Goal: Check status

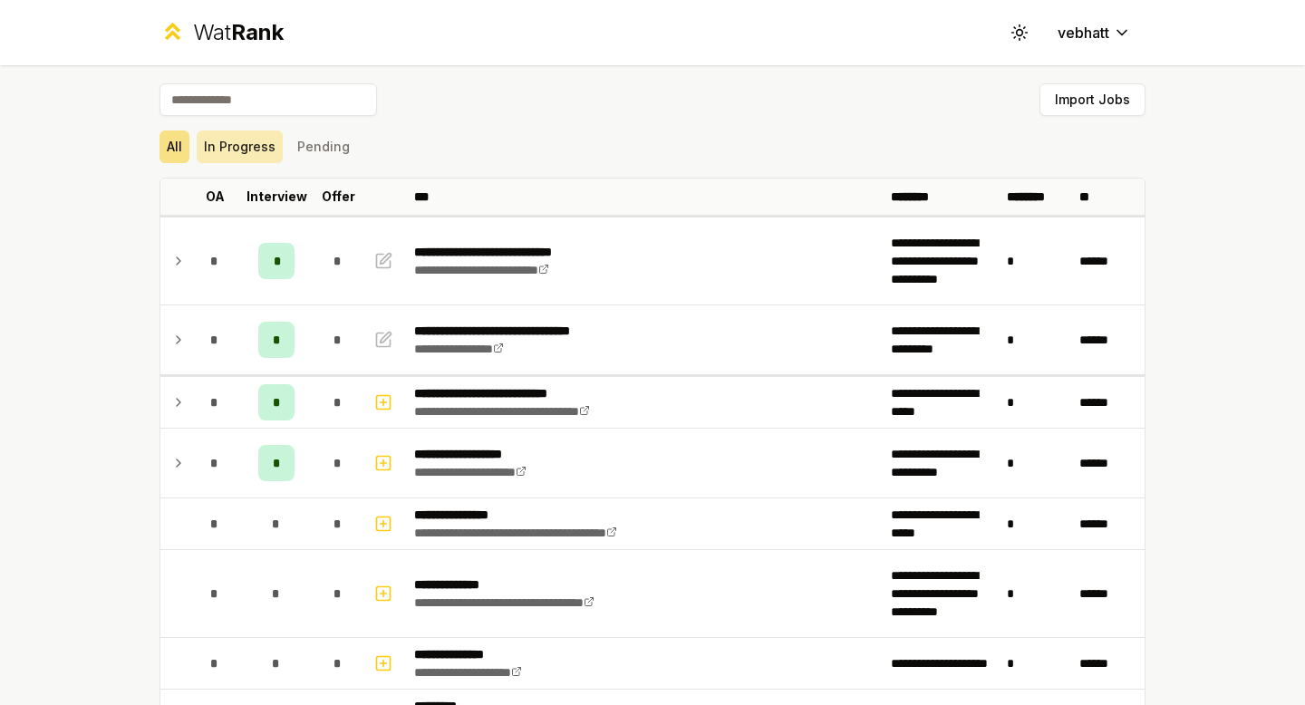
click at [251, 157] on button "In Progress" at bounding box center [240, 147] width 86 height 33
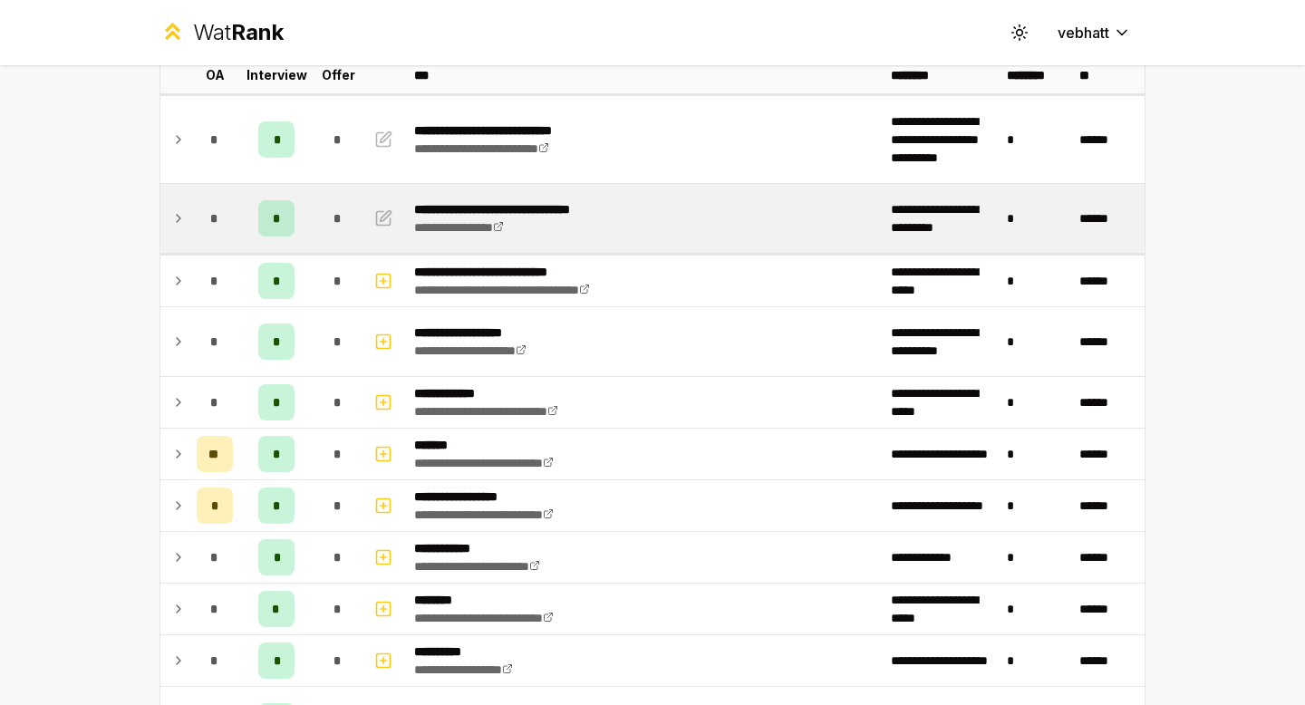
scroll to position [154, 0]
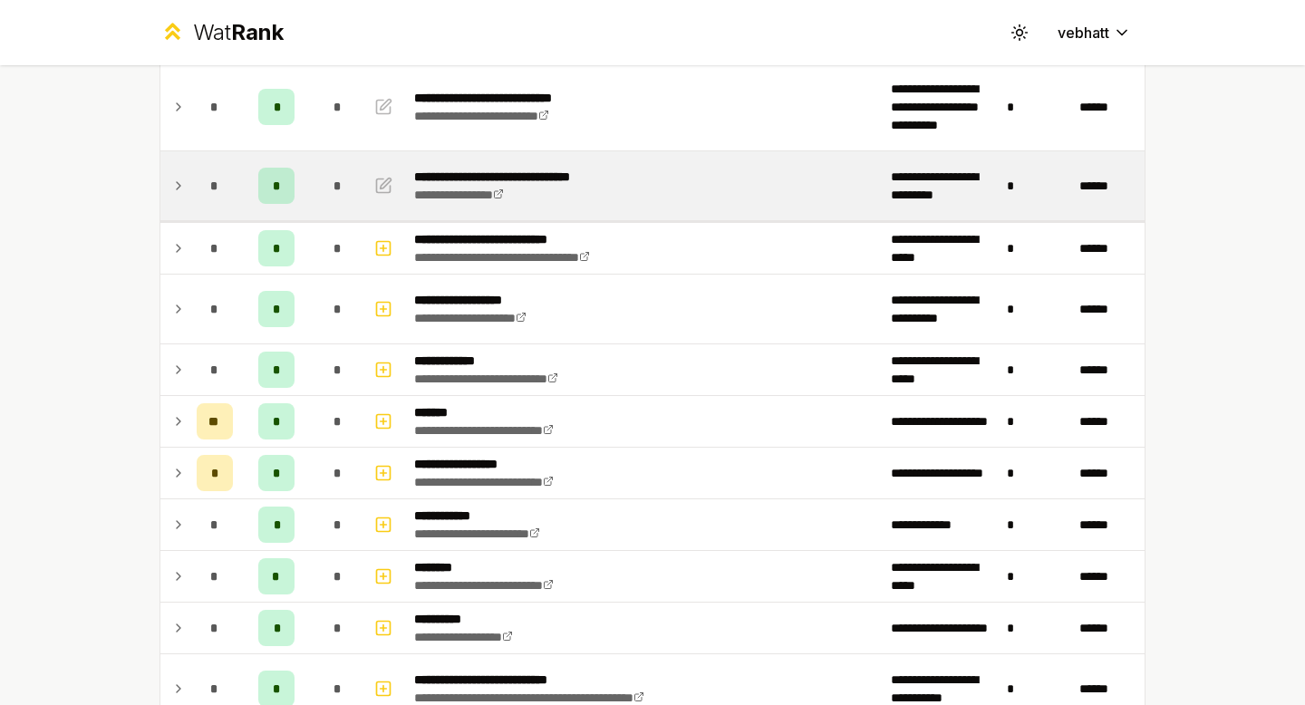
click at [175, 179] on icon at bounding box center [178, 186] width 15 height 22
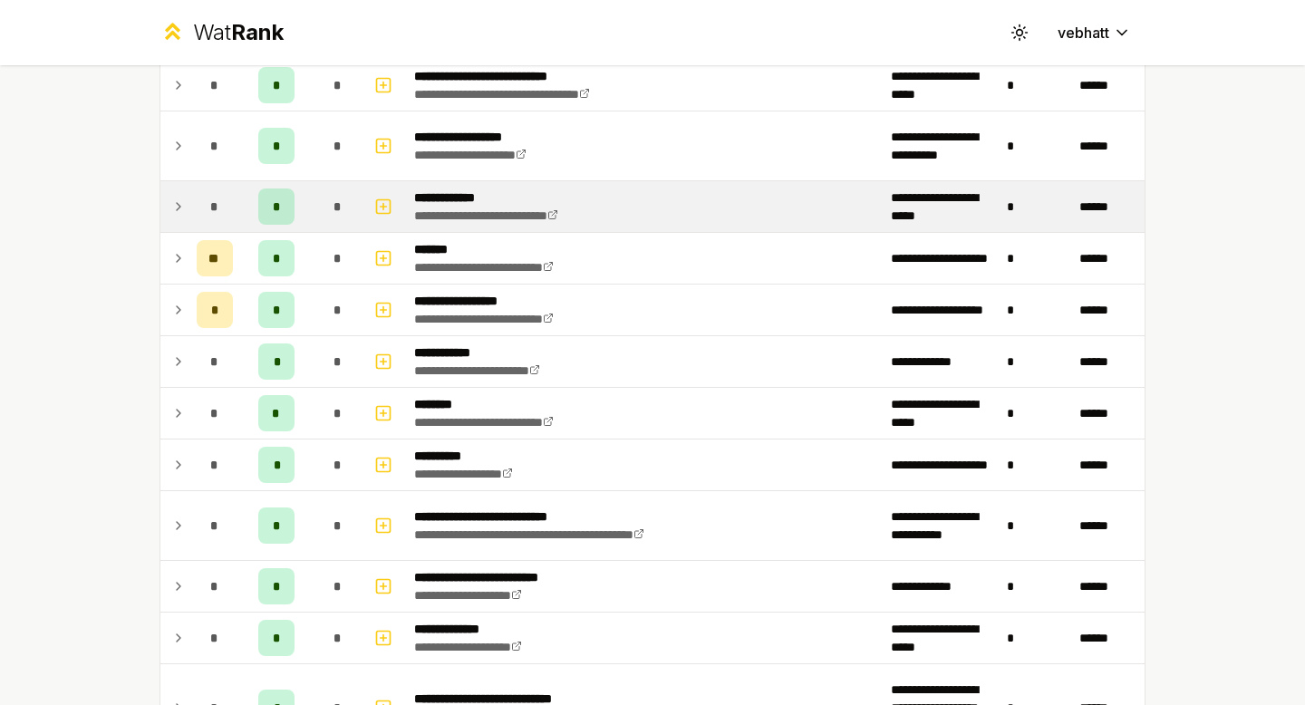
scroll to position [386, 0]
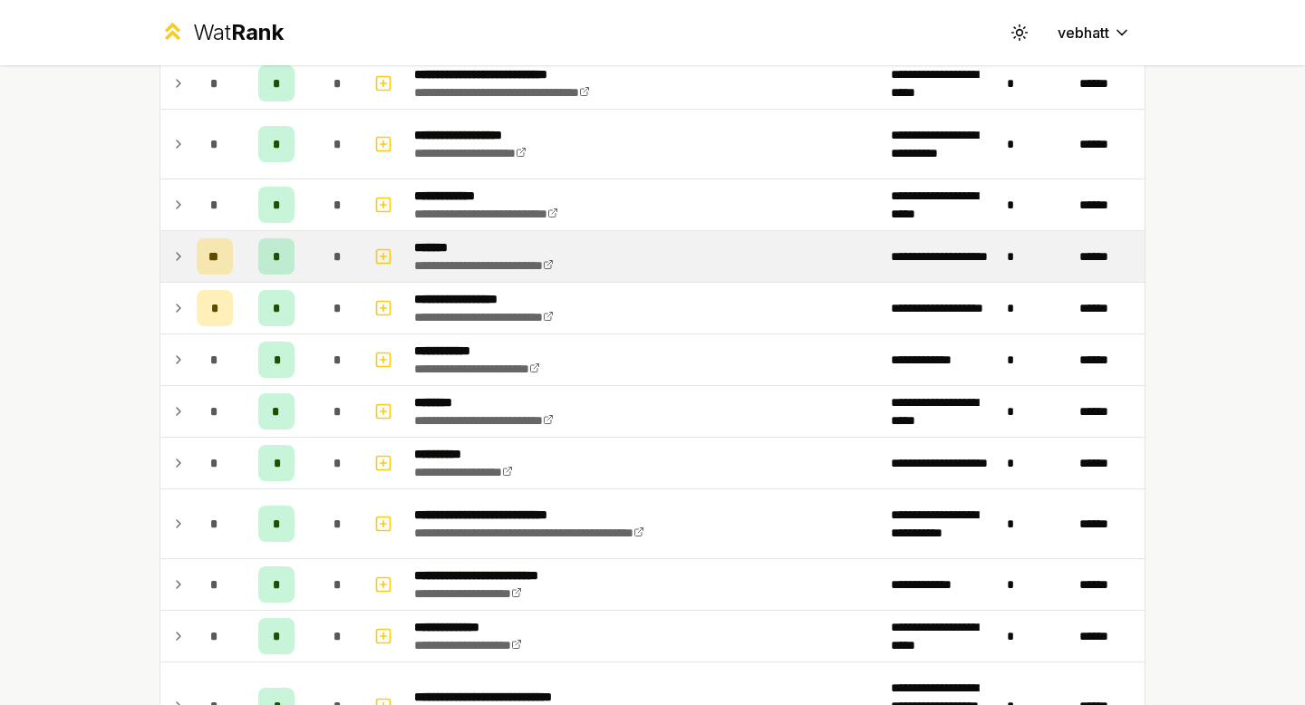
click at [173, 248] on icon at bounding box center [178, 257] width 15 height 22
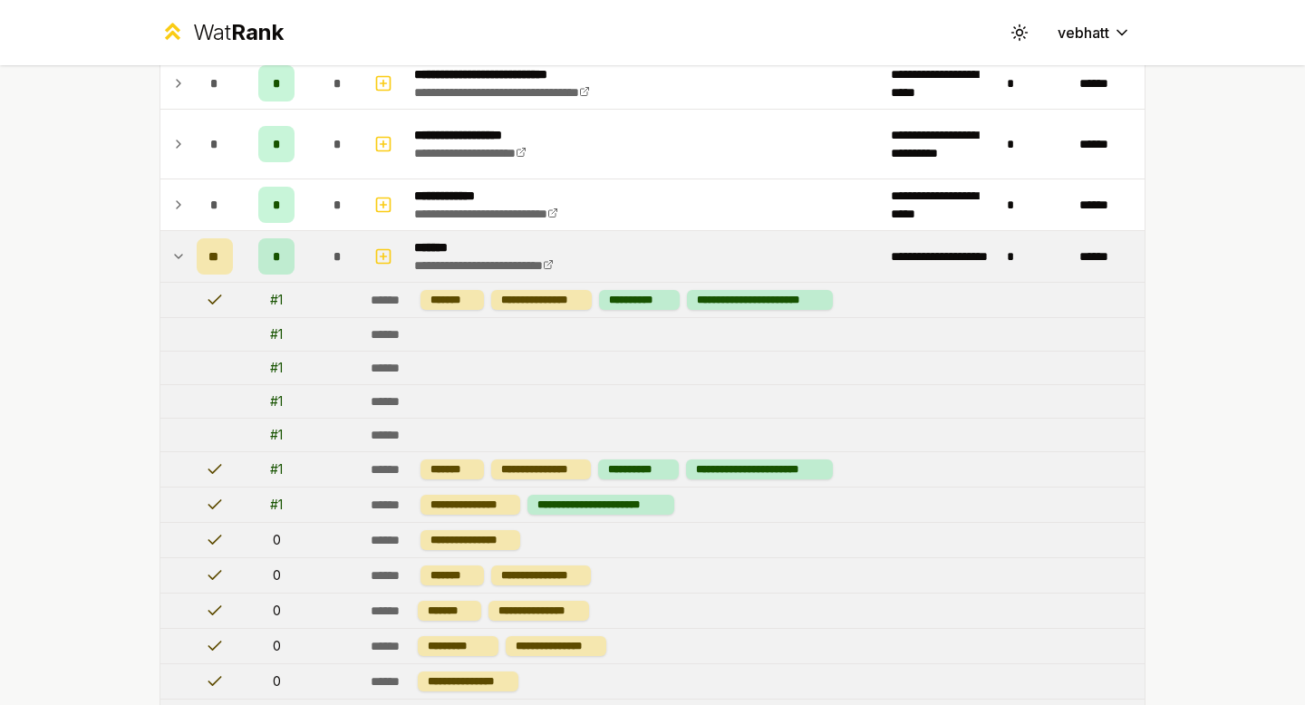
click at [173, 248] on icon at bounding box center [178, 257] width 15 height 22
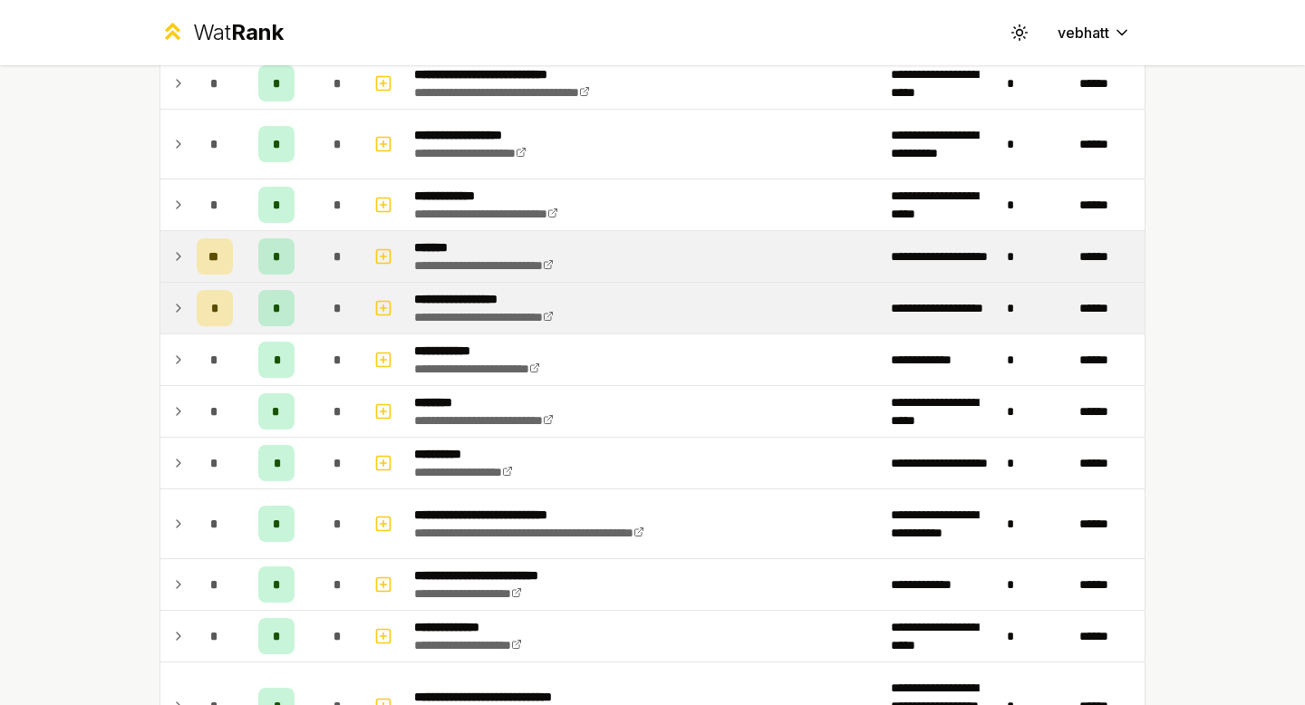
click at [170, 293] on td at bounding box center [174, 308] width 29 height 51
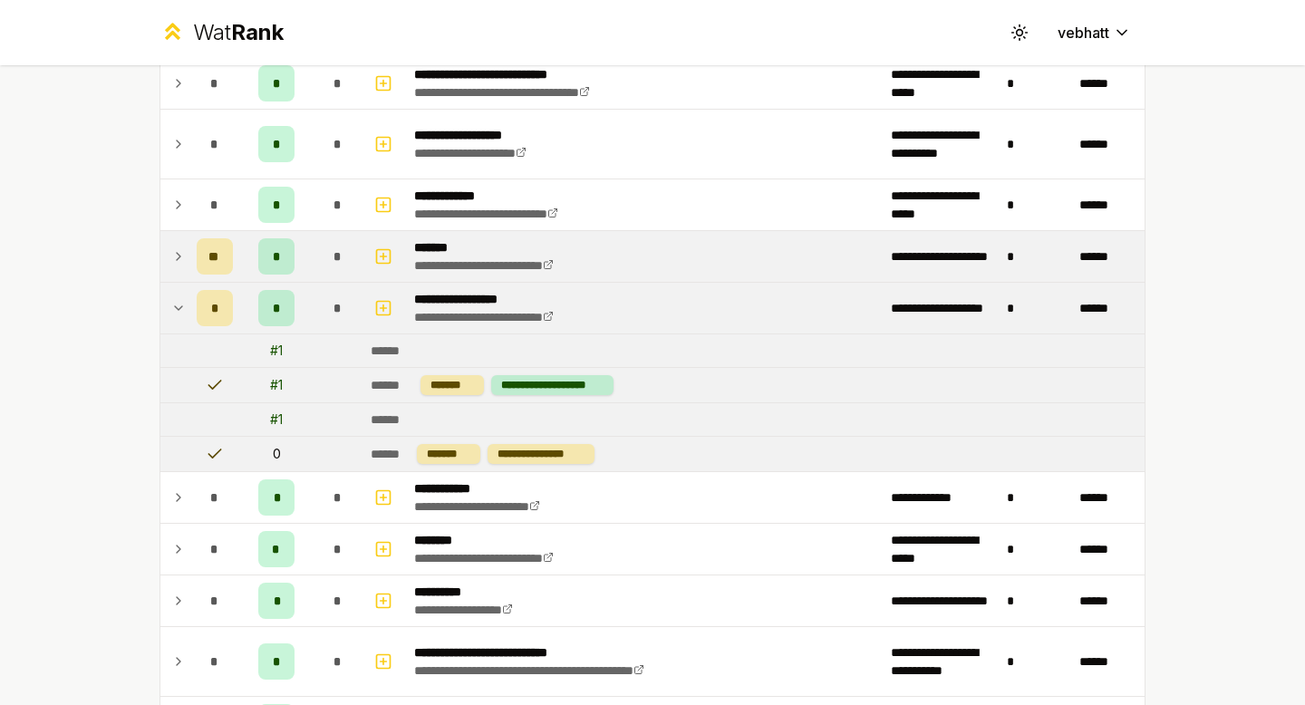
click at [169, 303] on td at bounding box center [174, 308] width 29 height 51
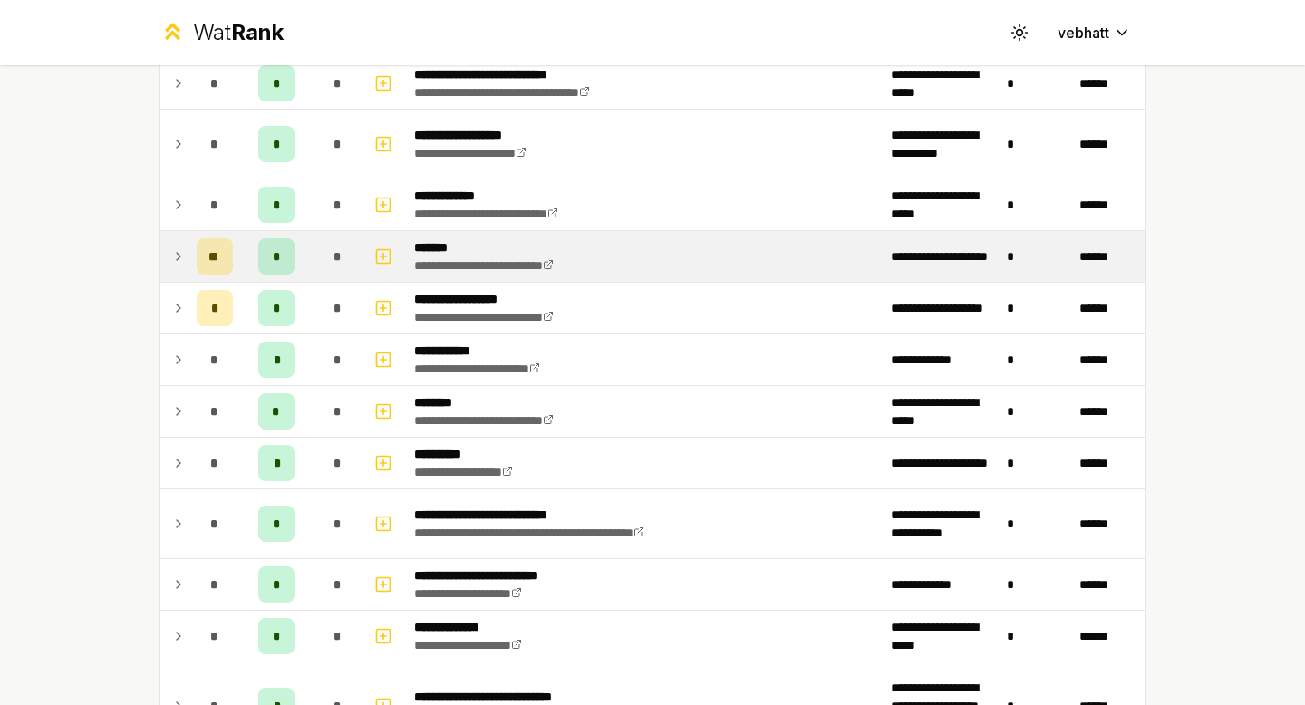
click at [172, 255] on icon at bounding box center [178, 257] width 15 height 22
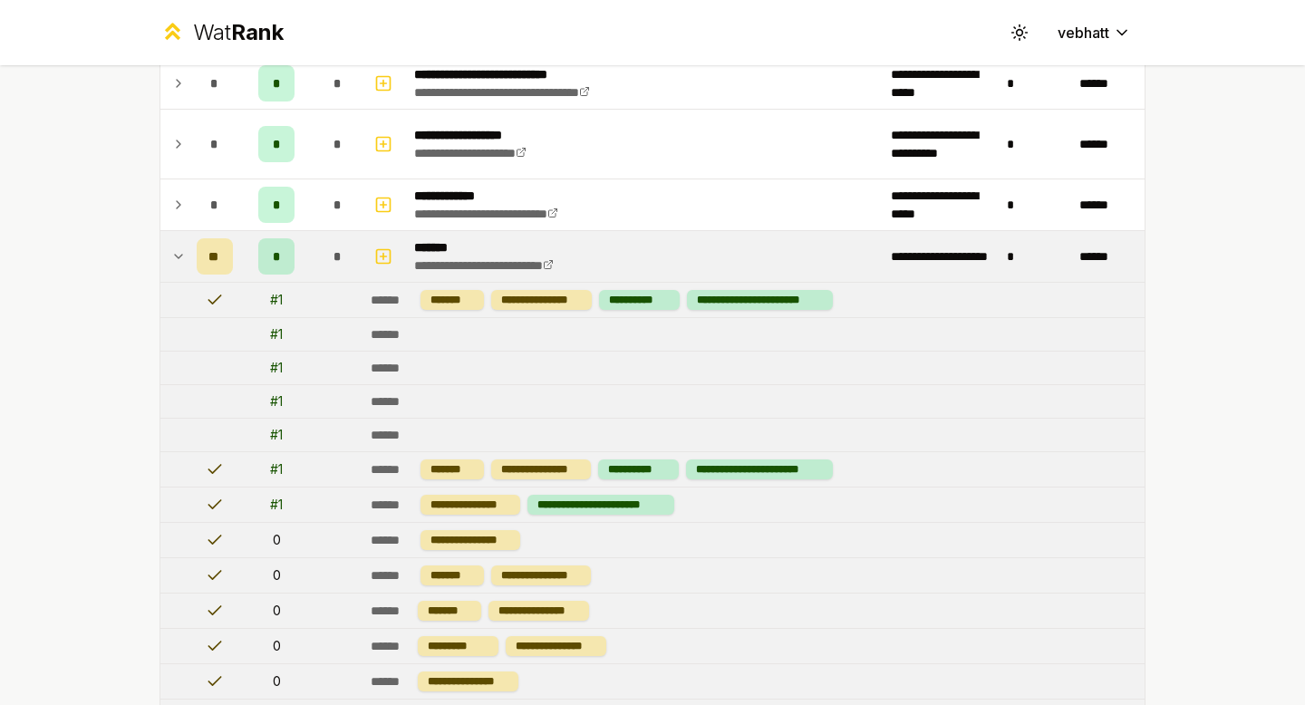
click at [177, 247] on icon at bounding box center [178, 257] width 15 height 22
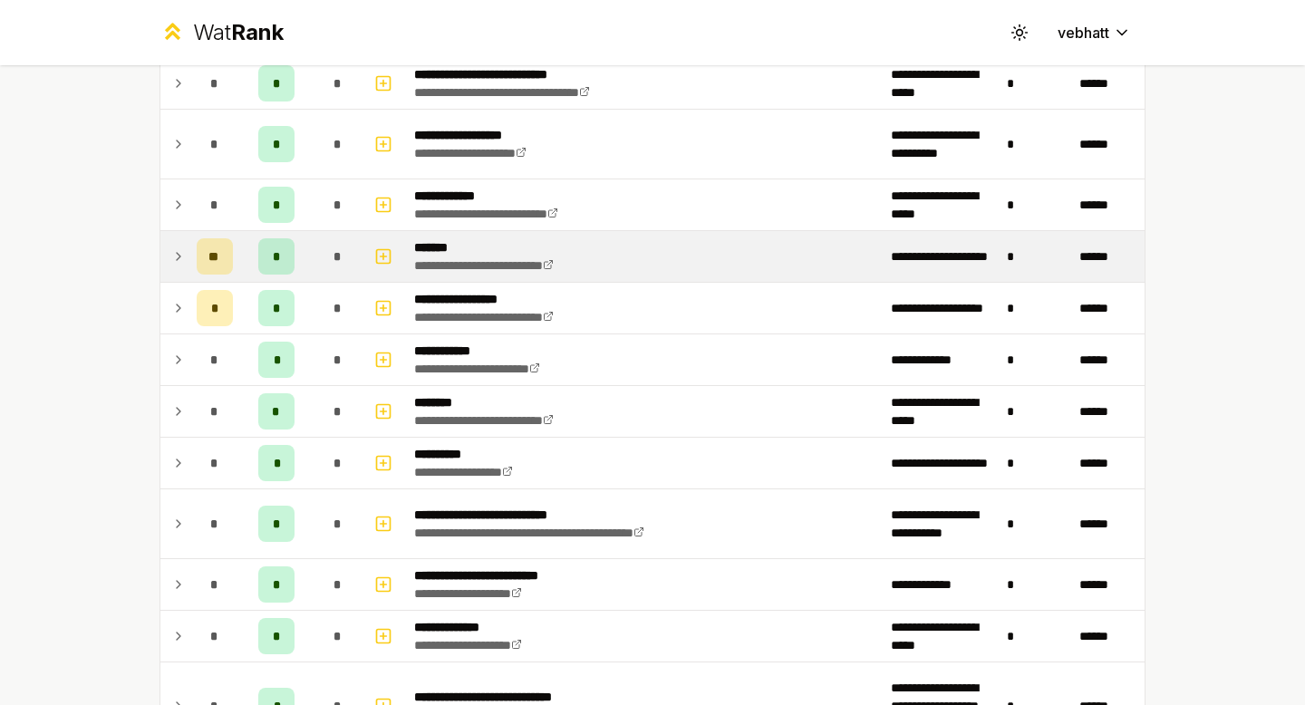
click at [177, 247] on icon at bounding box center [178, 257] width 15 height 22
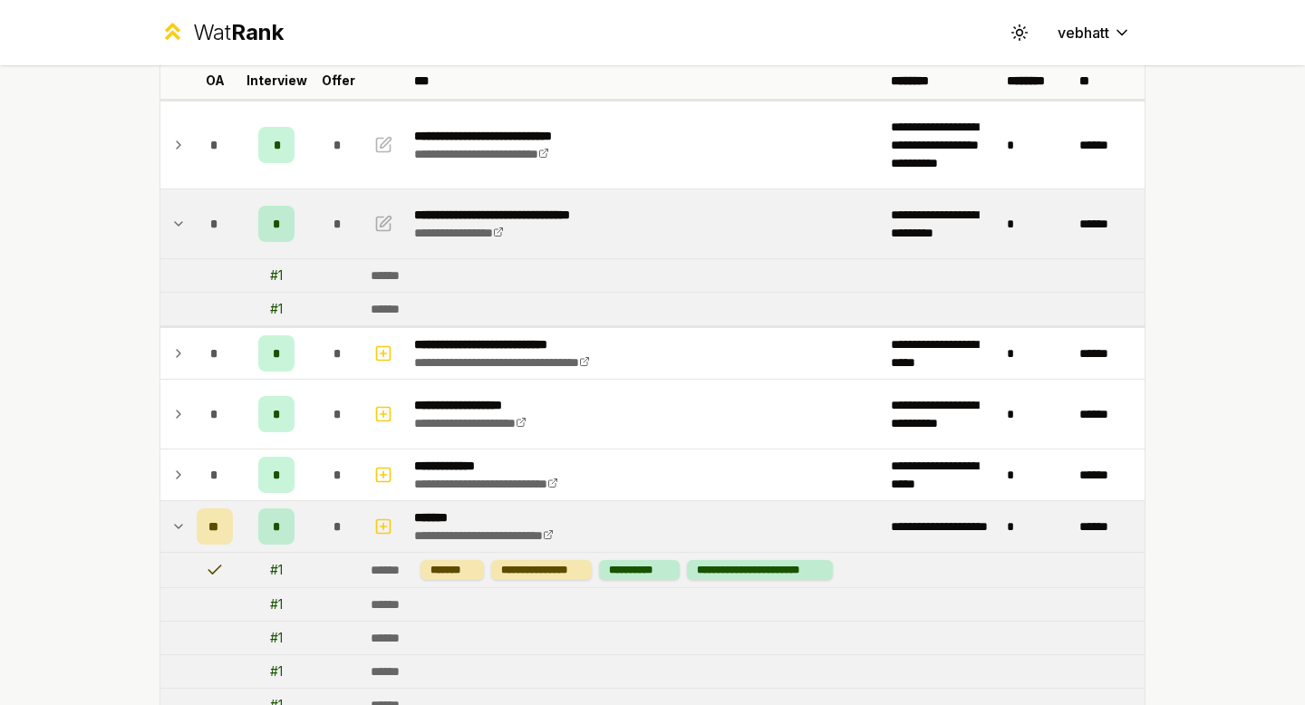
scroll to position [185, 0]
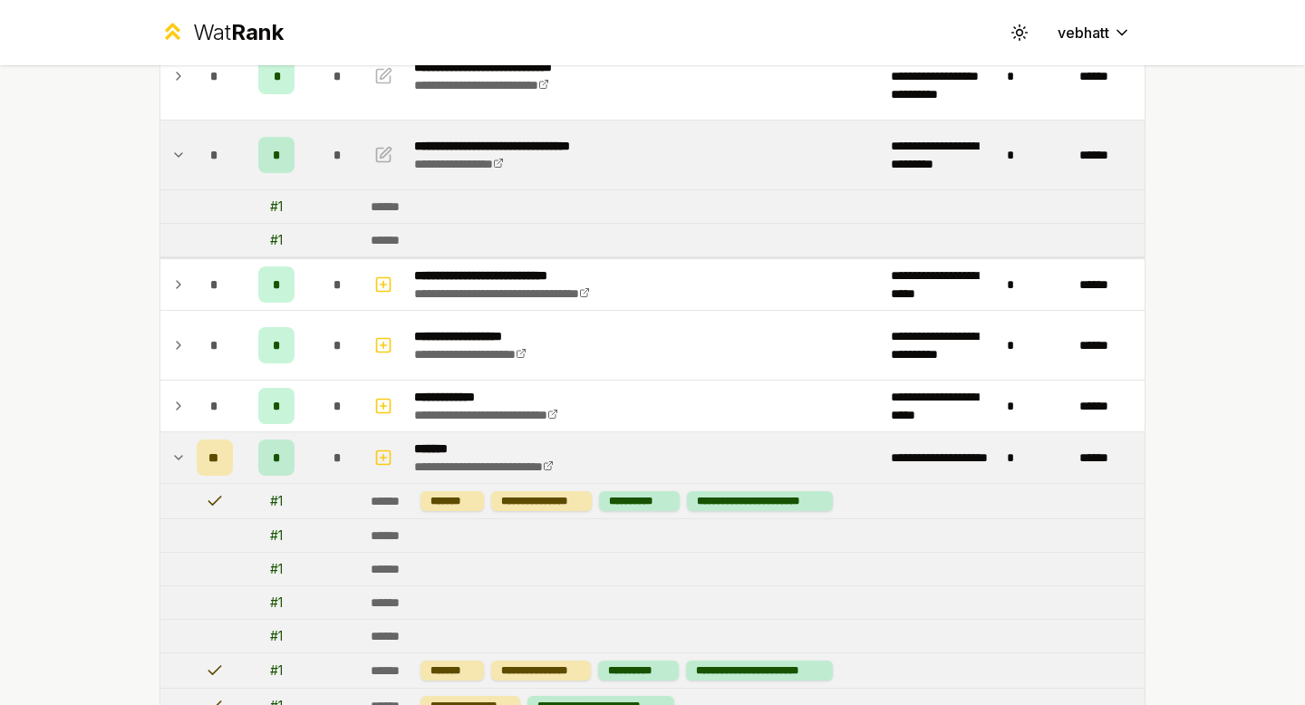
click at [176, 457] on icon at bounding box center [178, 458] width 7 height 4
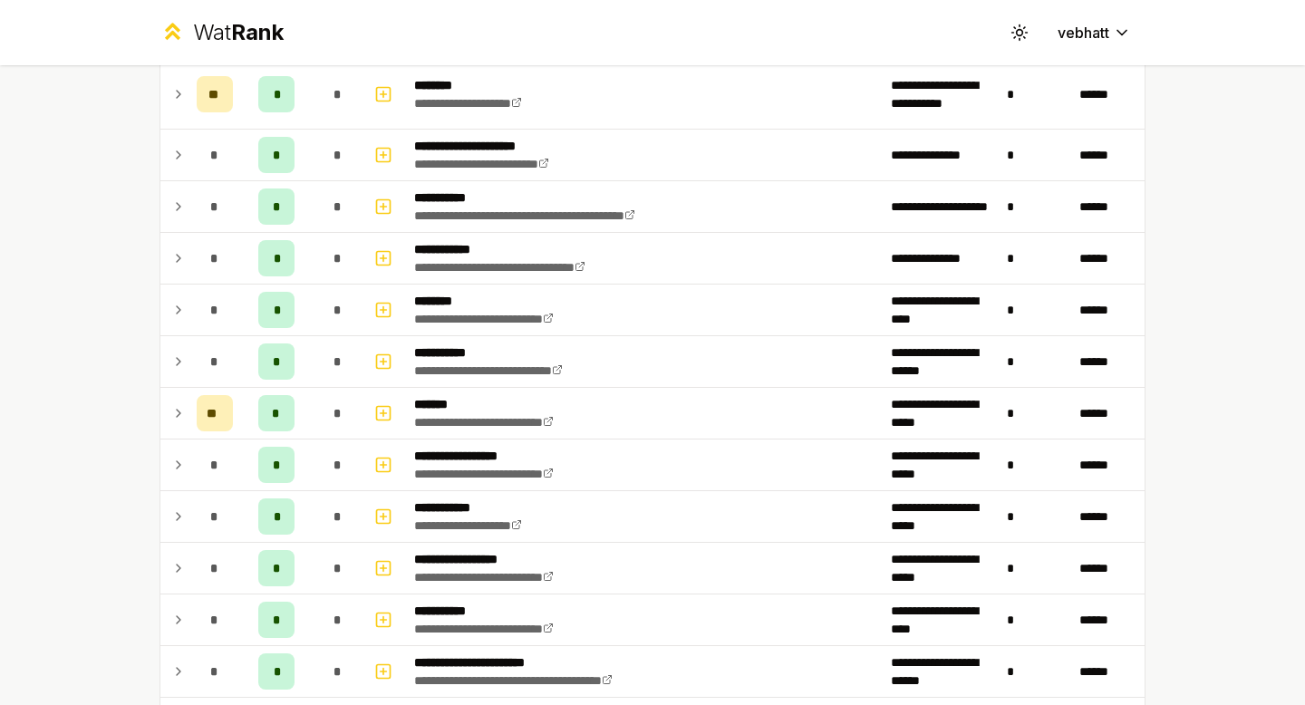
scroll to position [1441, 0]
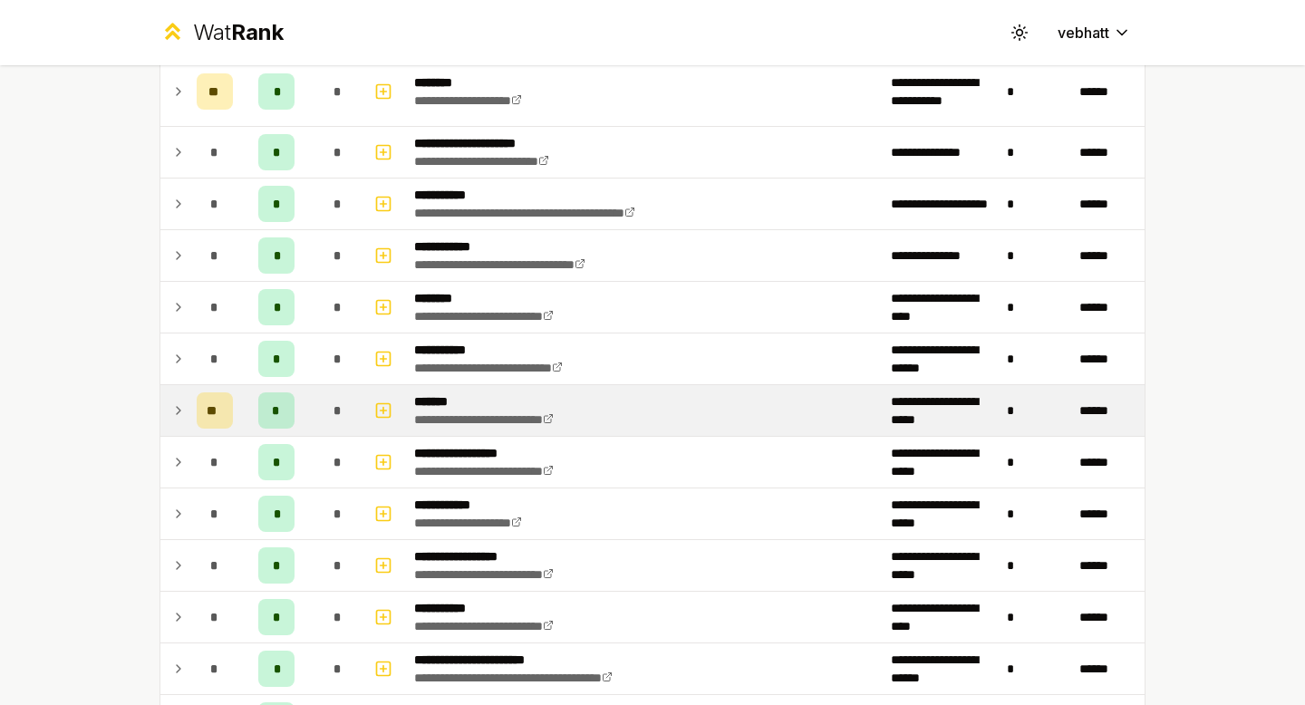
click at [170, 401] on td at bounding box center [174, 410] width 29 height 51
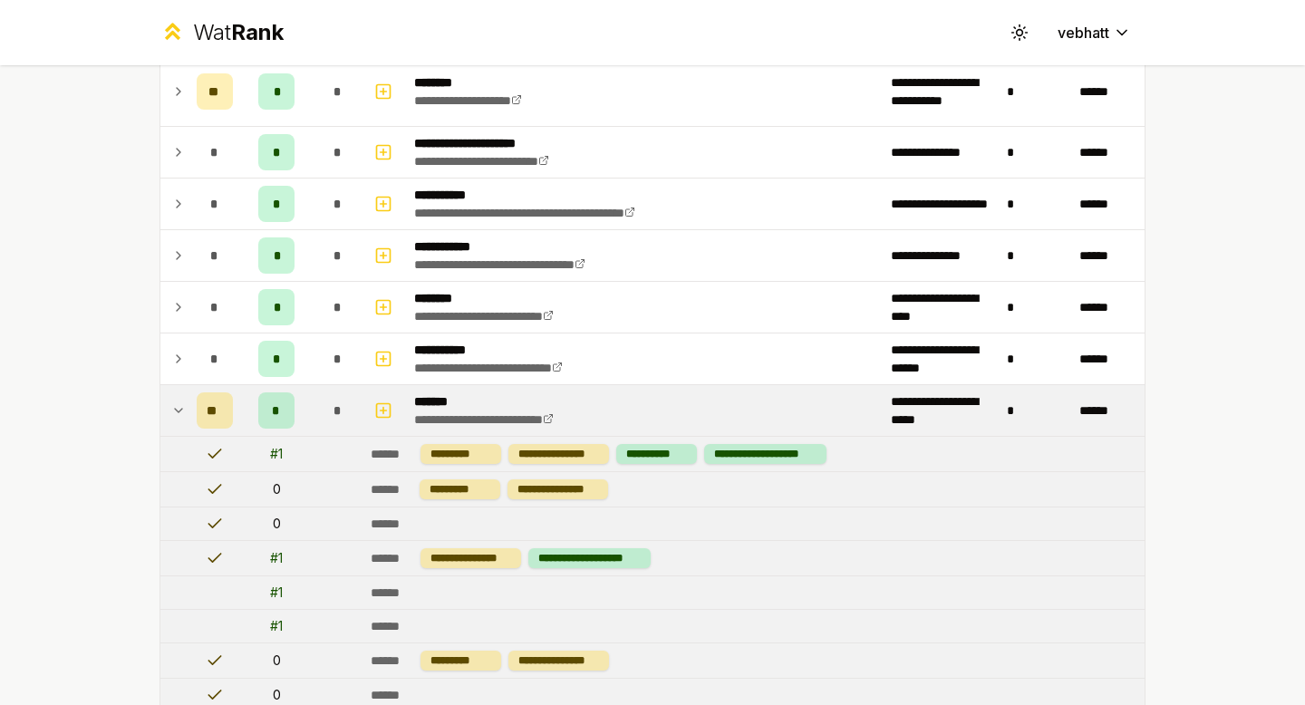
click at [175, 402] on icon at bounding box center [178, 411] width 15 height 22
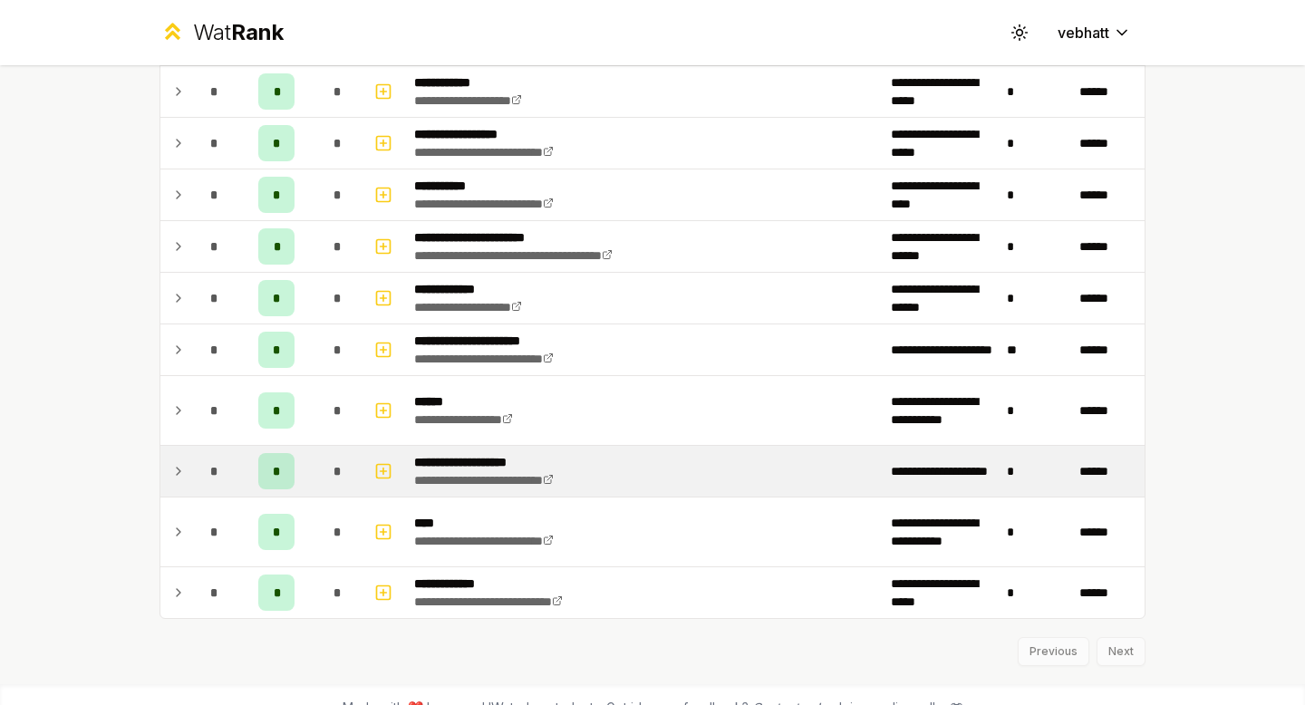
scroll to position [1863, 0]
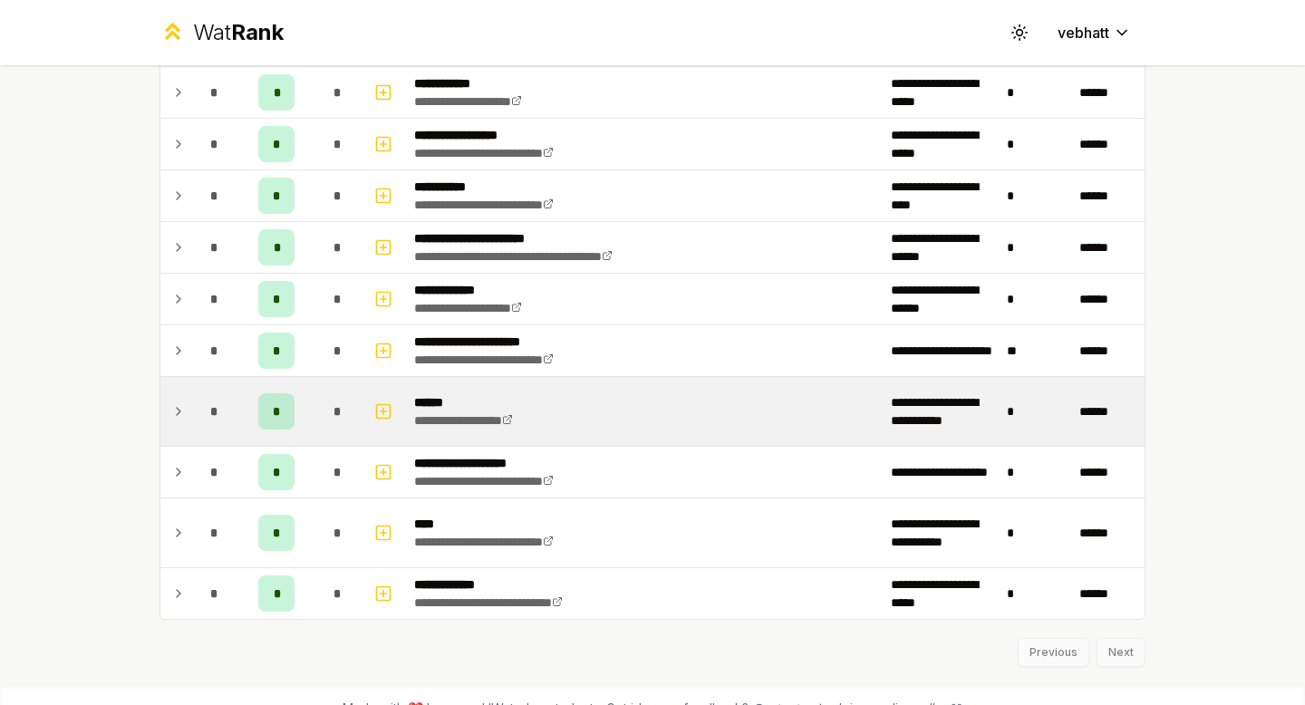
click at [176, 408] on icon at bounding box center [178, 412] width 15 height 22
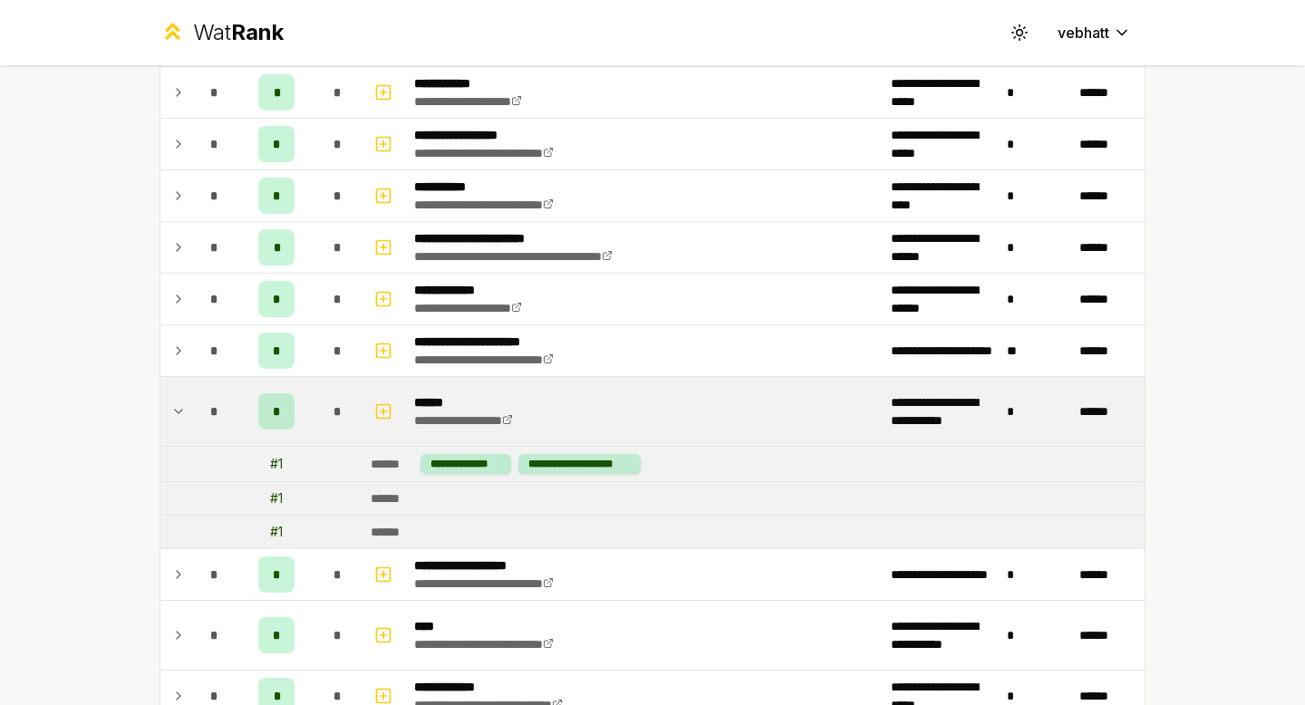
click at [176, 408] on icon at bounding box center [178, 412] width 15 height 22
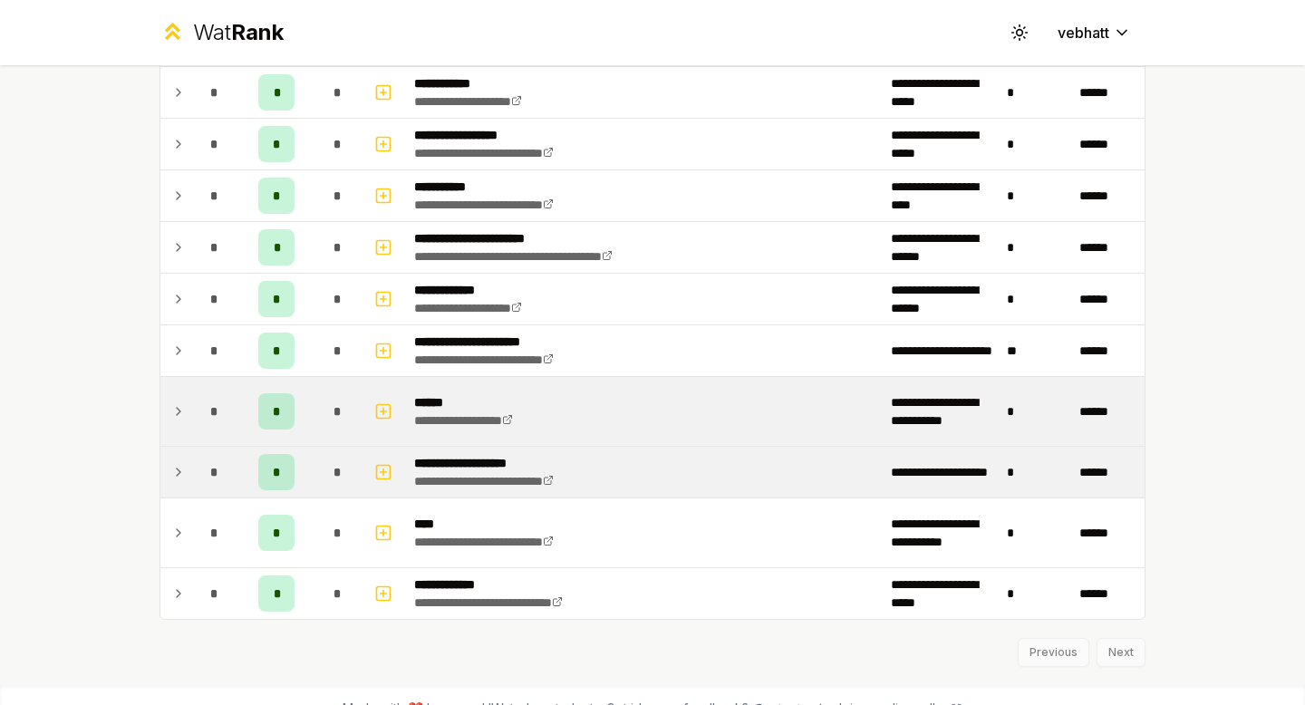
click at [179, 466] on icon at bounding box center [178, 472] width 15 height 22
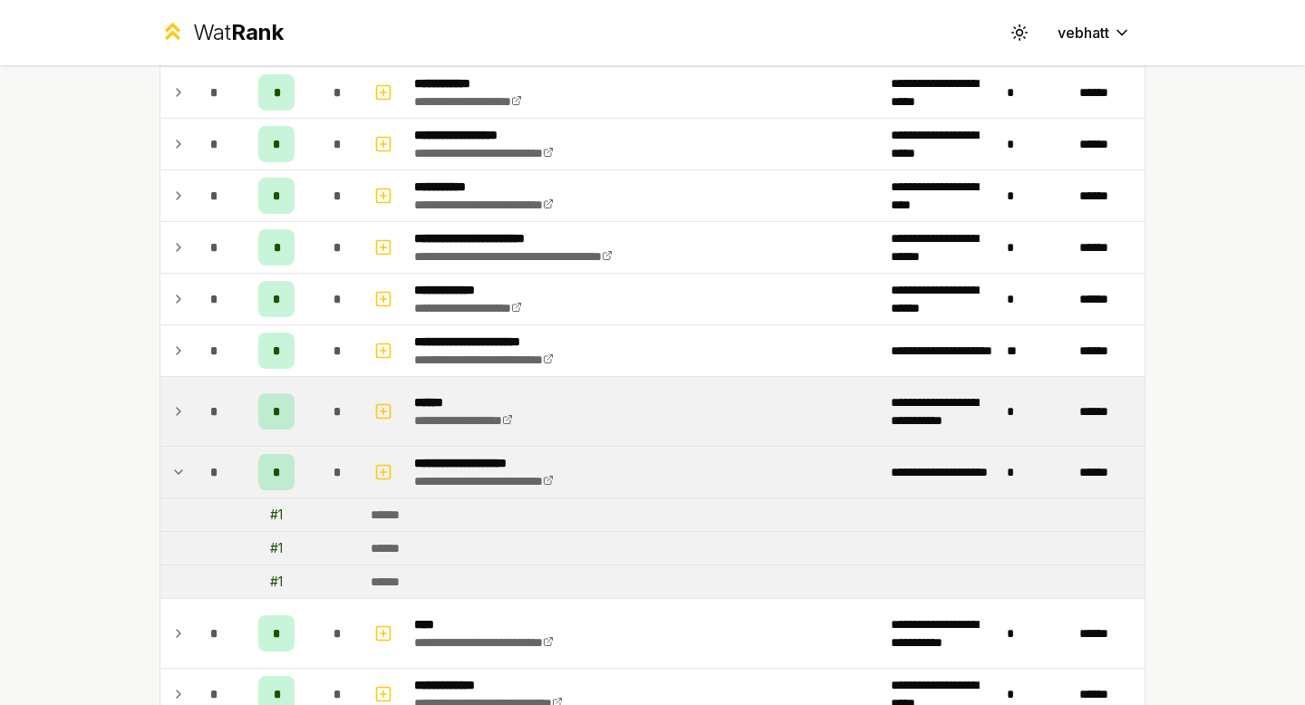
click at [179, 468] on icon at bounding box center [178, 472] width 15 height 22
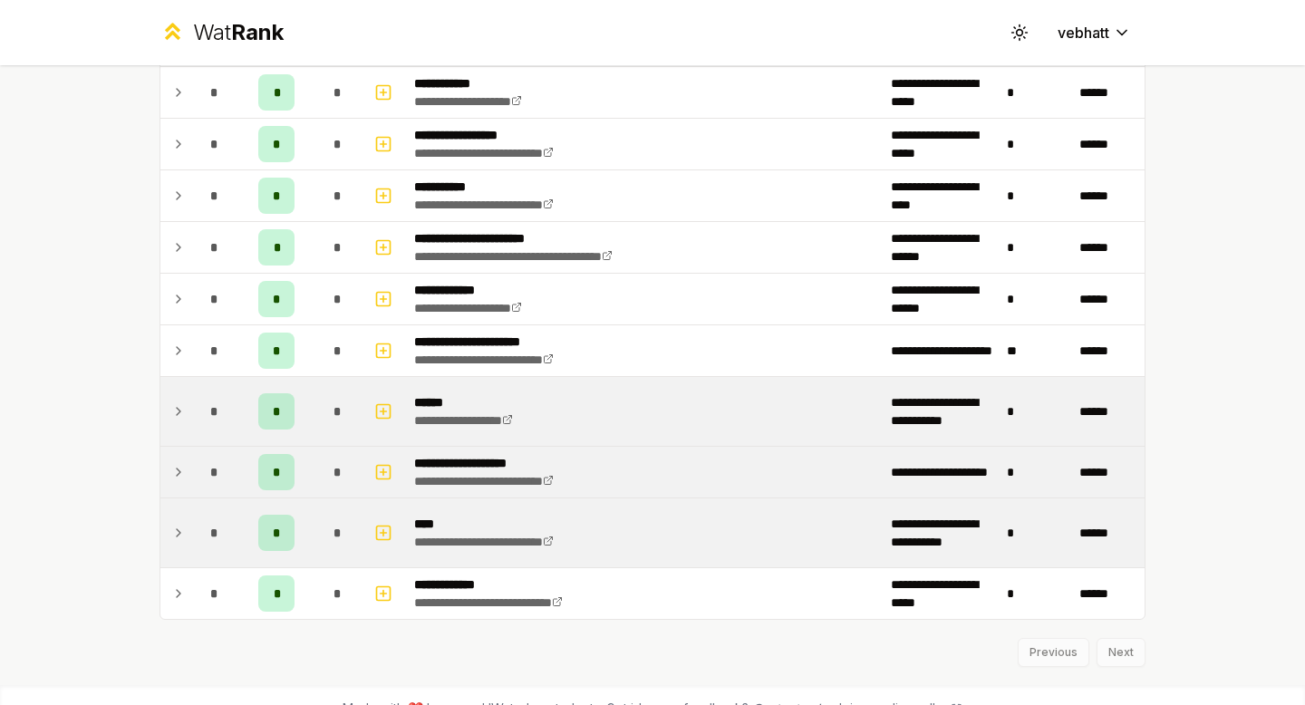
scroll to position [1890, 0]
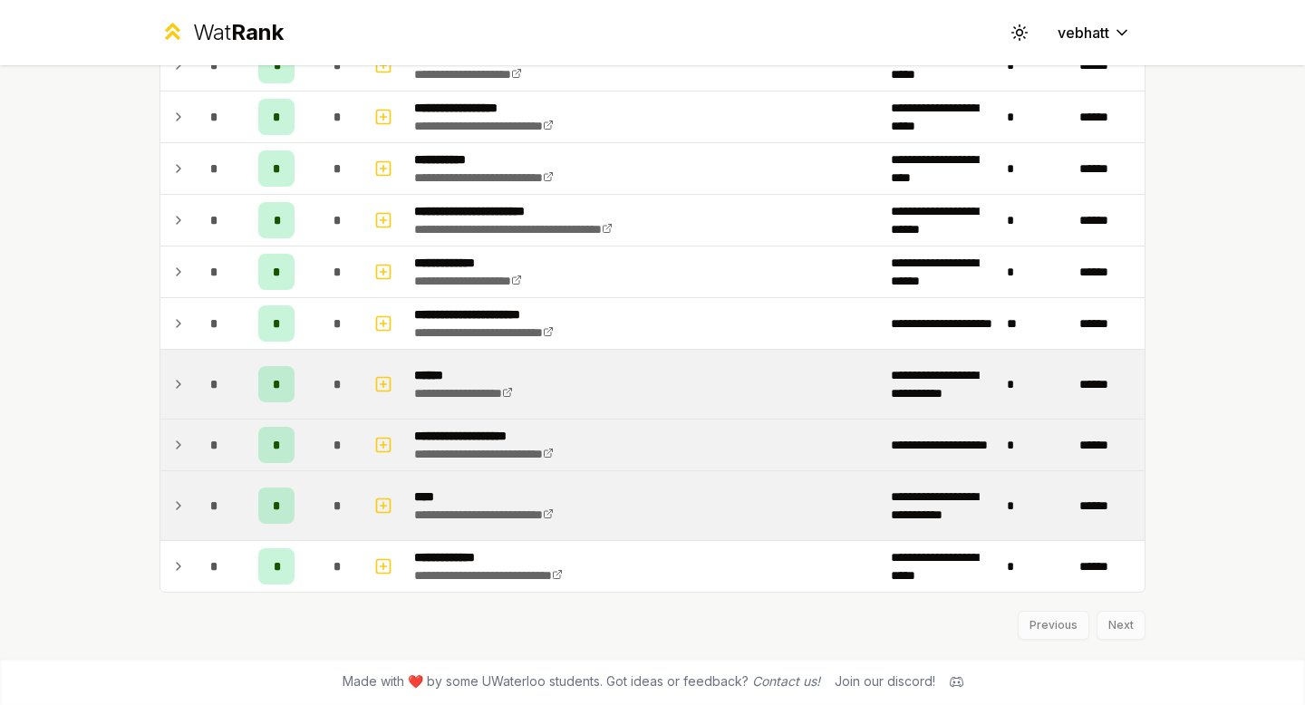
click at [176, 492] on td at bounding box center [174, 505] width 29 height 69
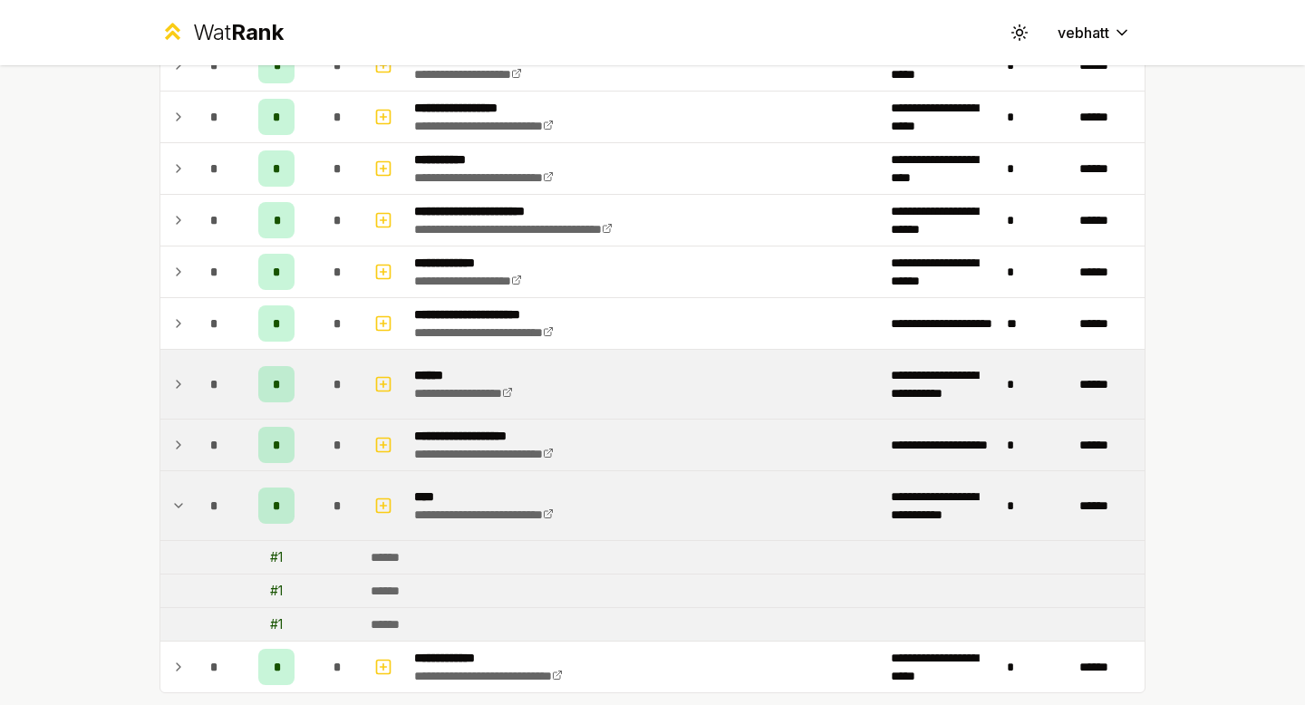
click at [175, 495] on icon at bounding box center [178, 506] width 15 height 22
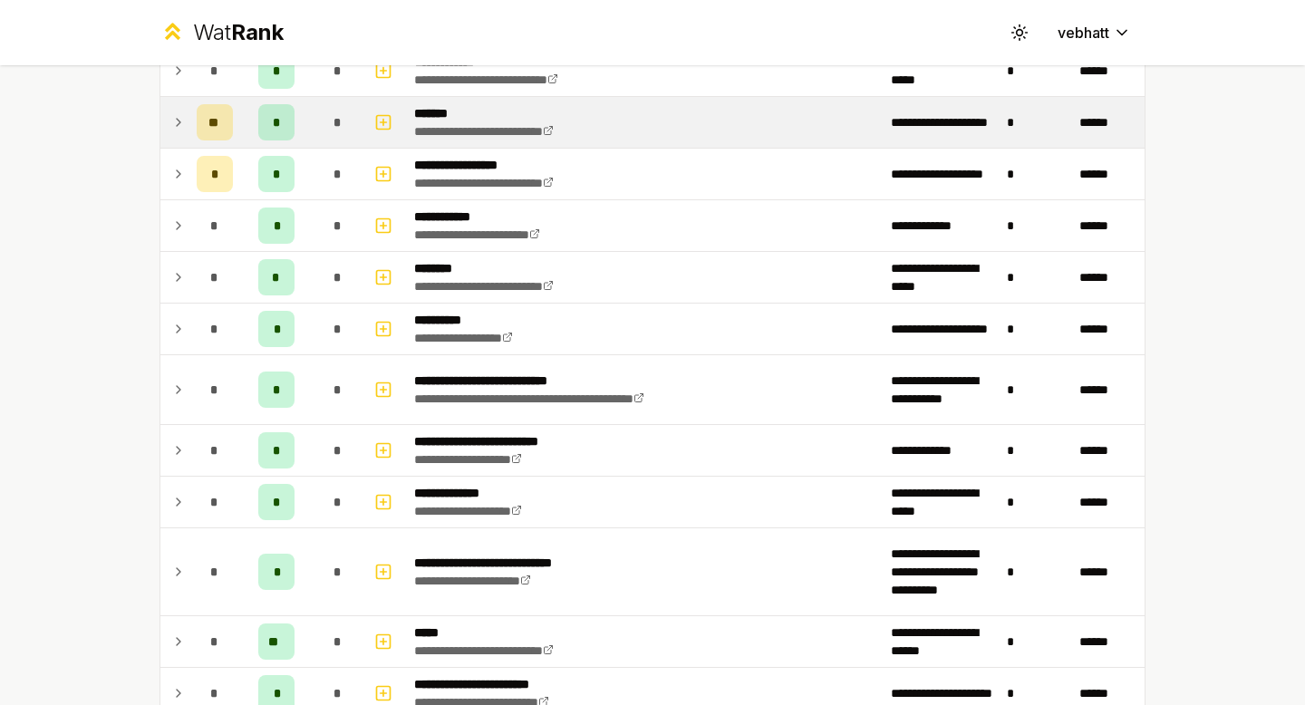
scroll to position [1012, 0]
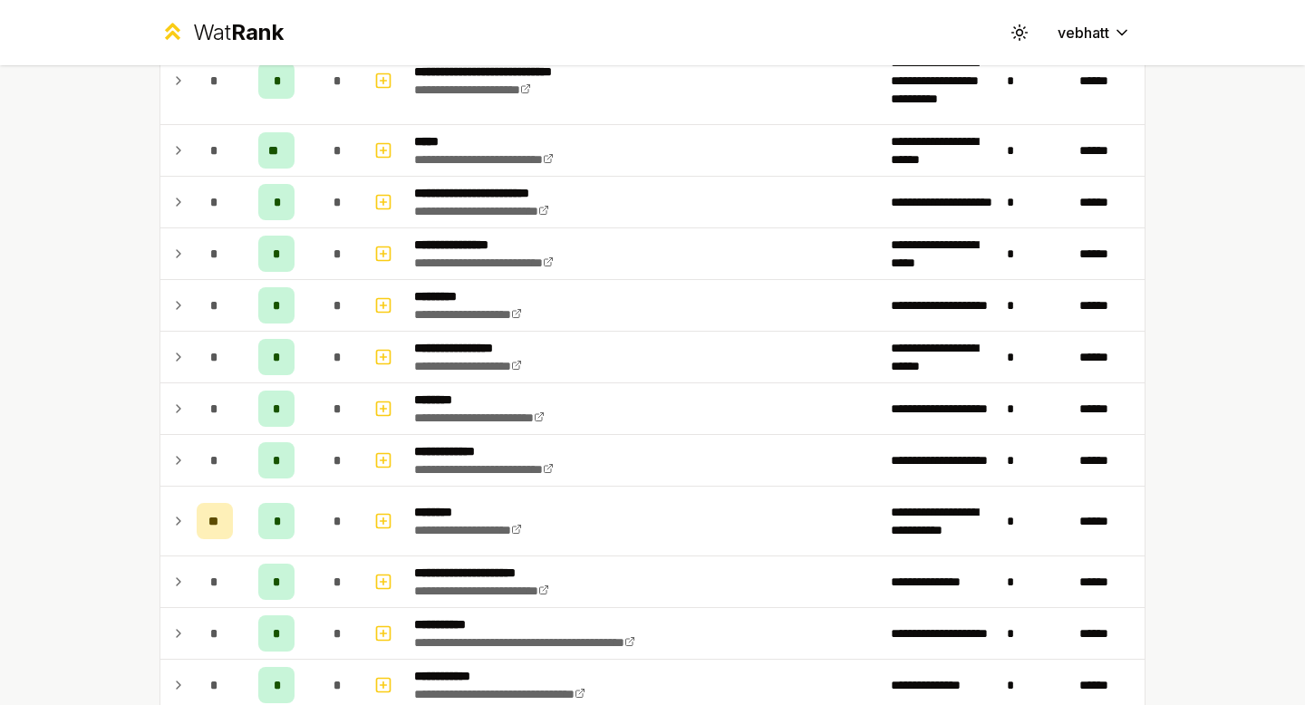
click at [159, 151] on div "**********" at bounding box center [653, 295] width 1044 height 2483
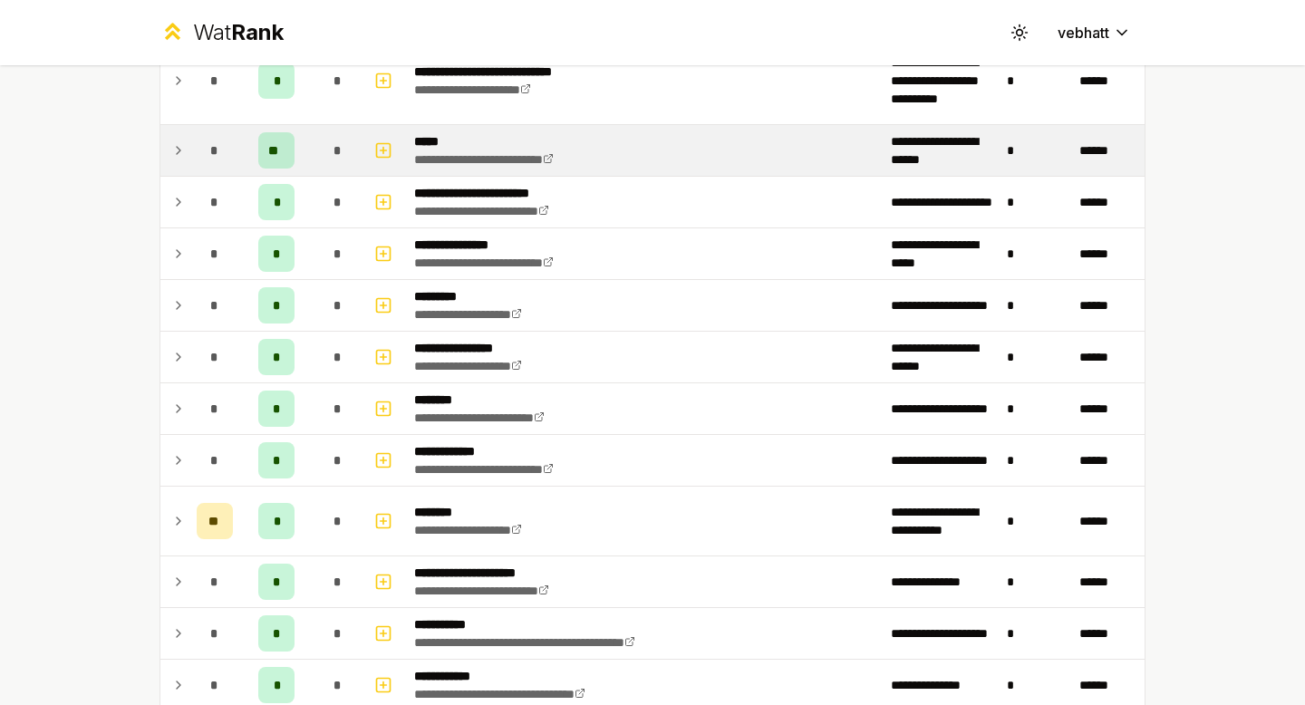
click at [169, 140] on td at bounding box center [174, 150] width 29 height 51
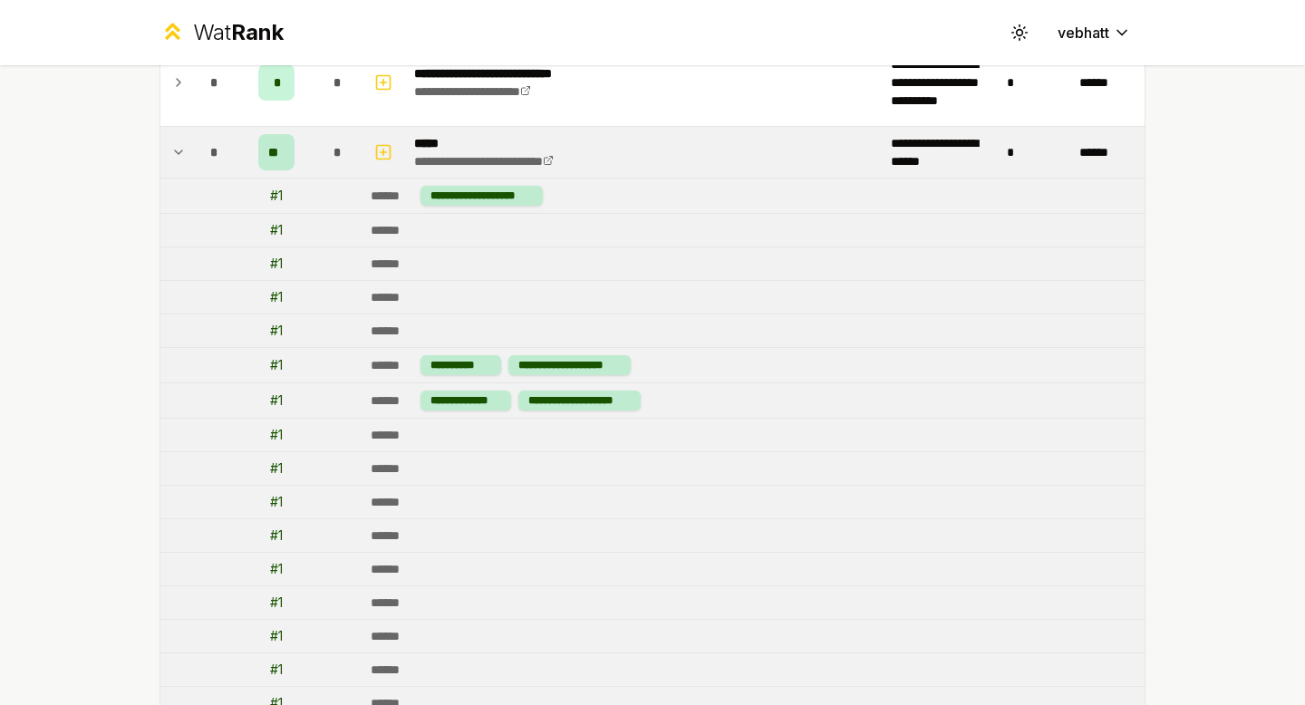
scroll to position [1008, 0]
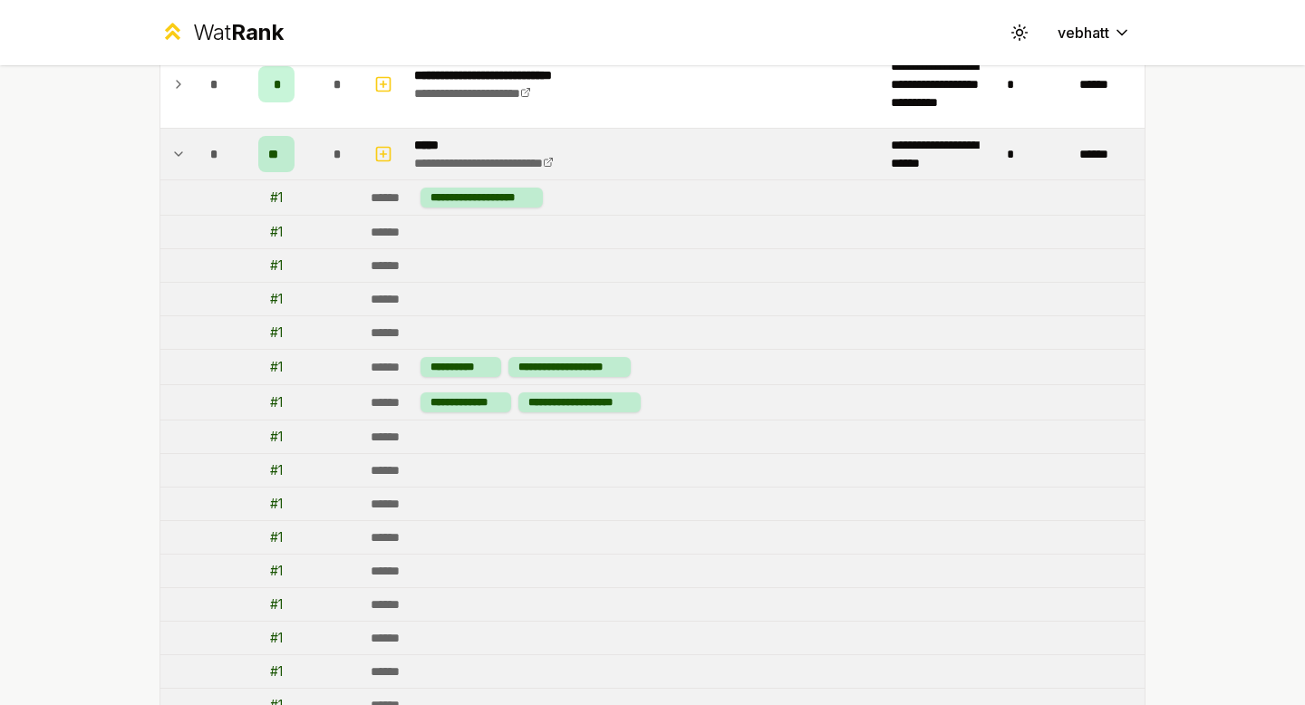
click at [179, 141] on td at bounding box center [174, 154] width 29 height 51
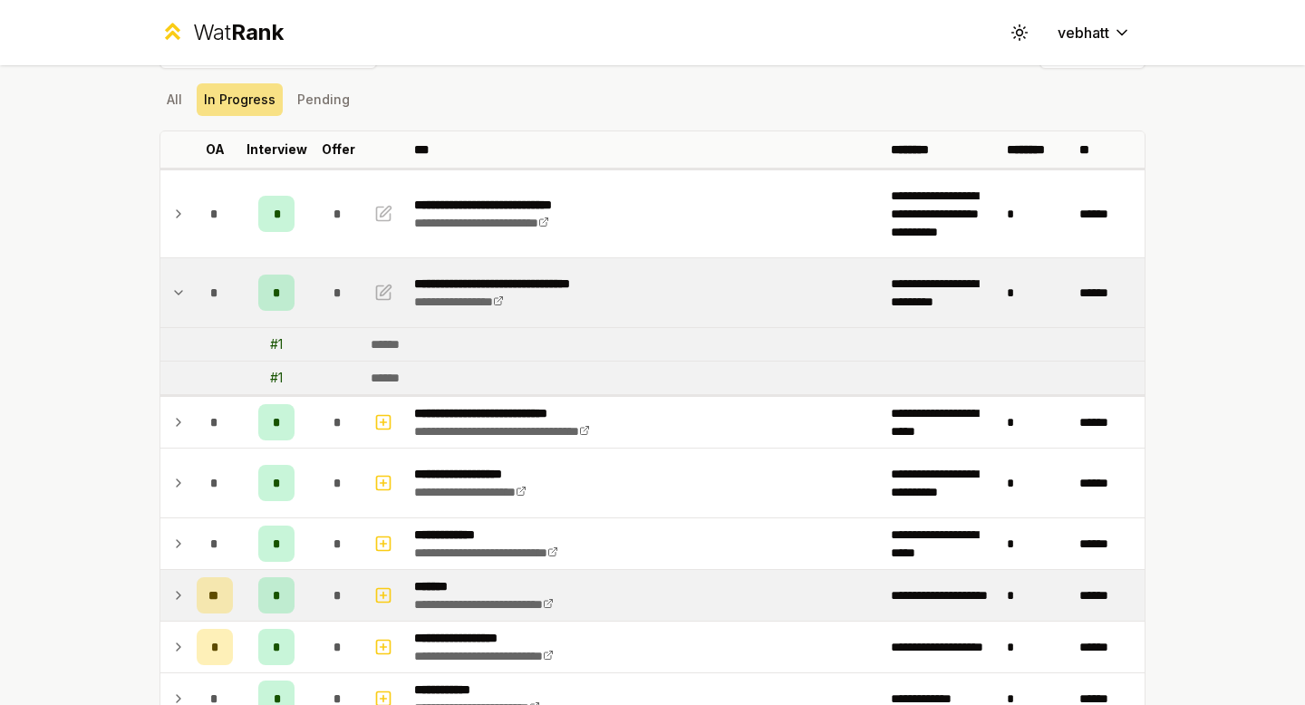
scroll to position [0, 0]
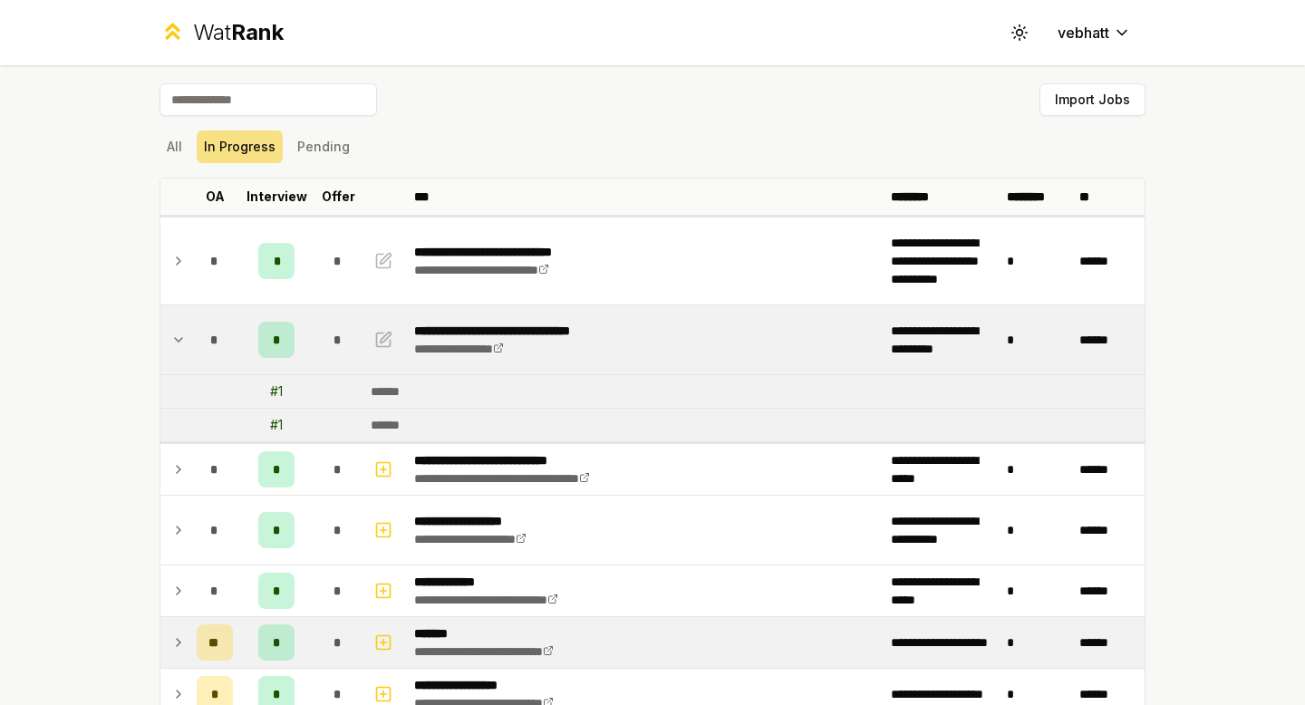
click at [184, 335] on icon at bounding box center [178, 340] width 15 height 22
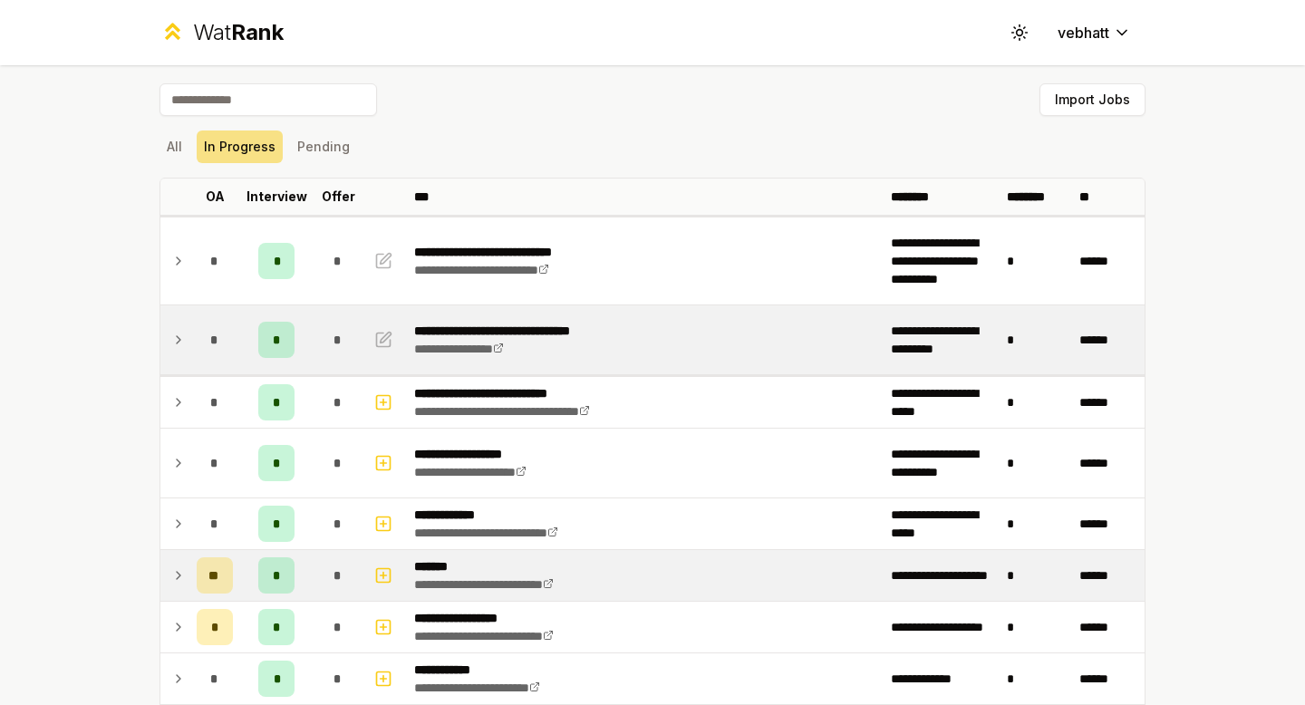
click at [102, 309] on div "**********" at bounding box center [652, 352] width 1305 height 705
click at [1228, 263] on div "**********" at bounding box center [652, 352] width 1305 height 705
